Goal: Navigation & Orientation: Go to known website

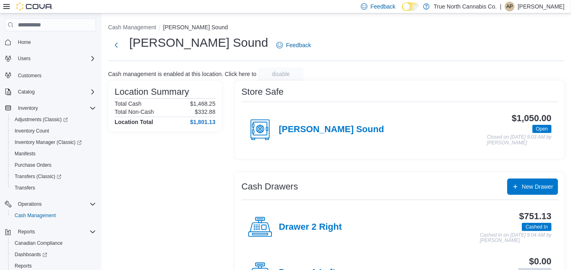
click at [544, 9] on p "Andrew Patterson" at bounding box center [541, 7] width 47 height 10
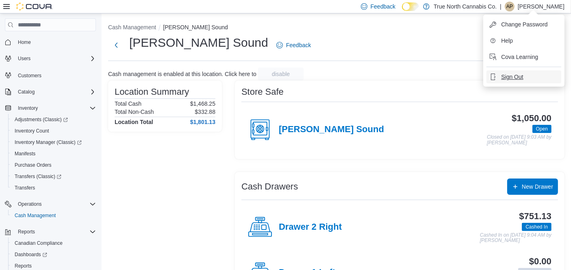
click at [524, 76] on button "Sign Out" at bounding box center [524, 76] width 75 height 13
